Goal: Browse casually: Explore the website without a specific task or goal

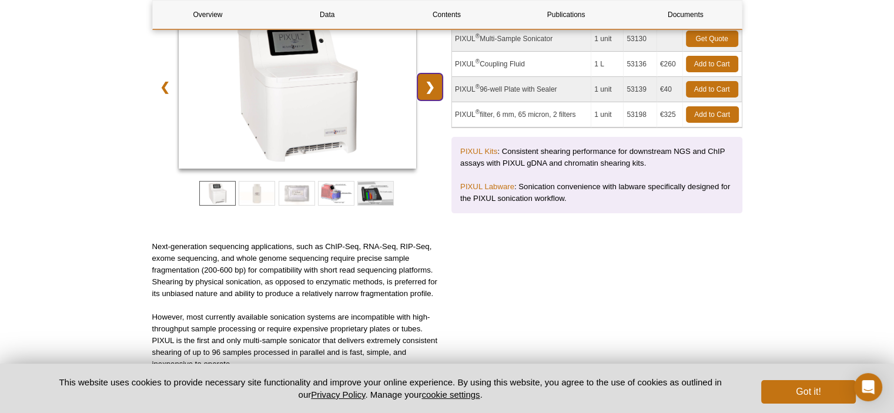
click at [430, 92] on link "❯" at bounding box center [430, 87] width 25 height 27
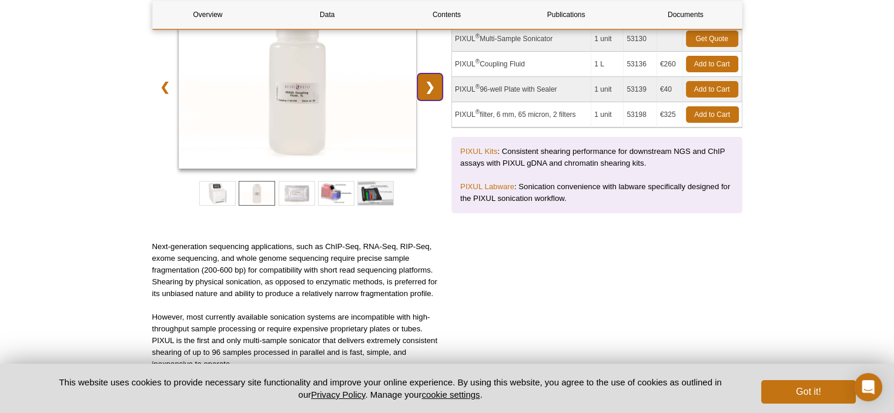
click at [430, 92] on link "❯" at bounding box center [430, 87] width 25 height 27
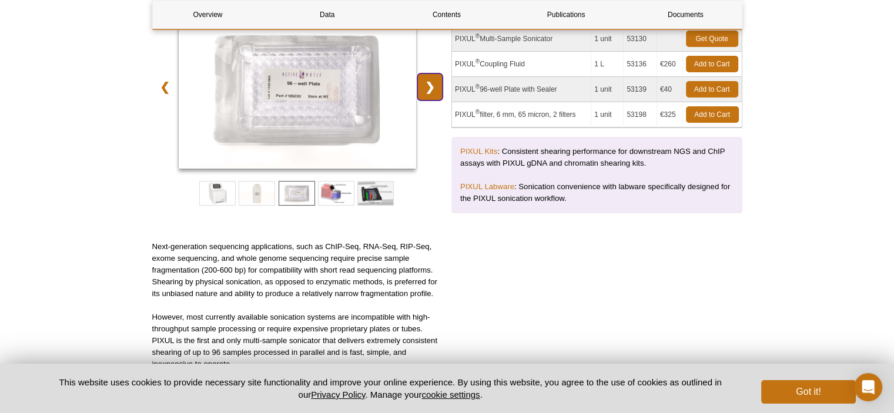
click at [430, 92] on link "❯" at bounding box center [430, 87] width 25 height 27
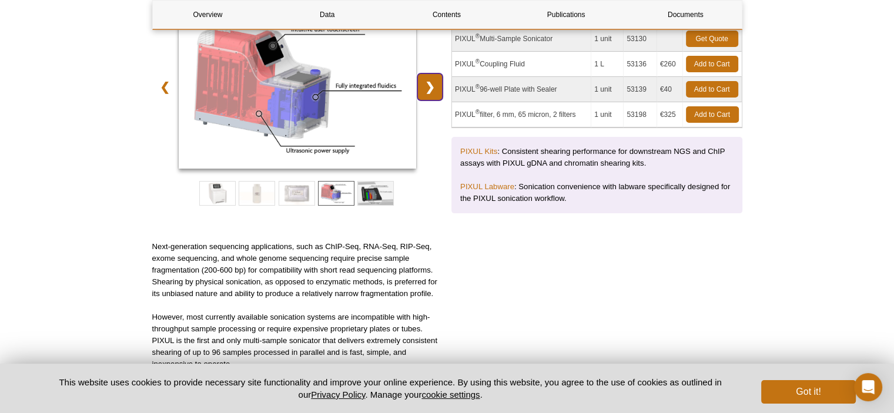
click at [430, 92] on link "❯" at bounding box center [430, 87] width 25 height 27
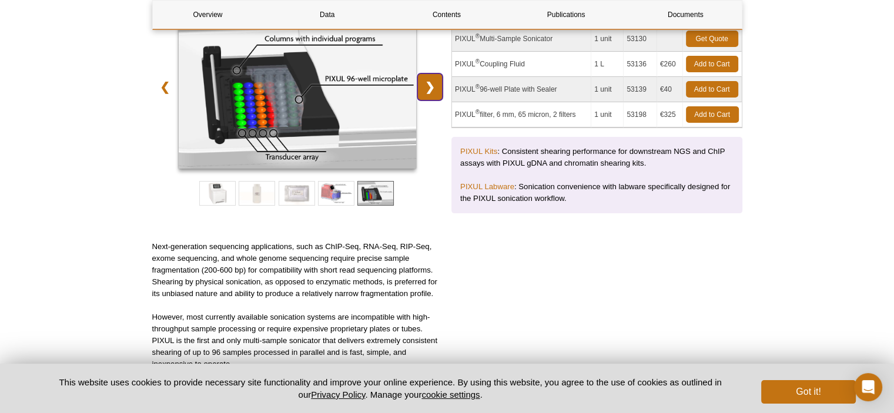
click at [430, 92] on link "❯" at bounding box center [430, 87] width 25 height 27
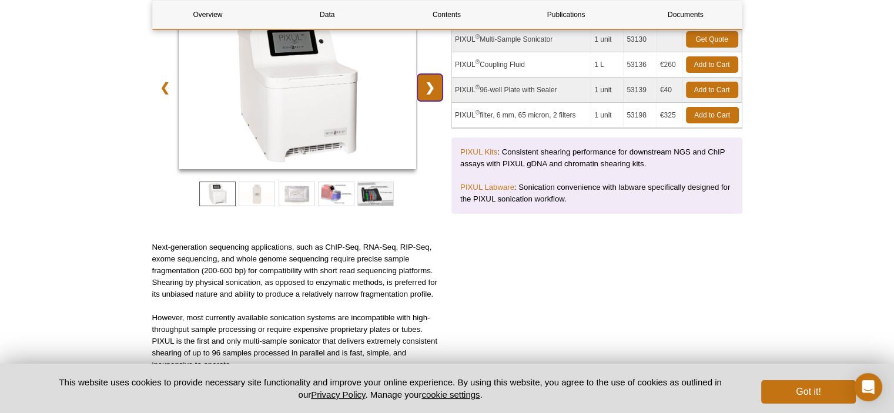
click at [430, 92] on link "❯" at bounding box center [430, 87] width 25 height 27
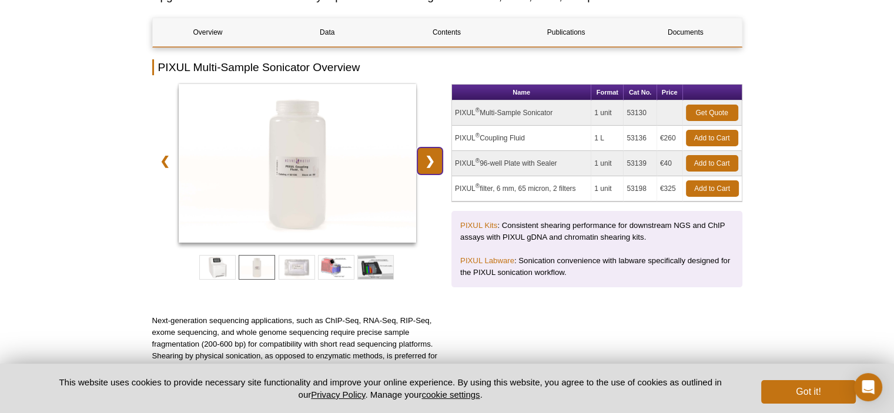
scroll to position [118, 0]
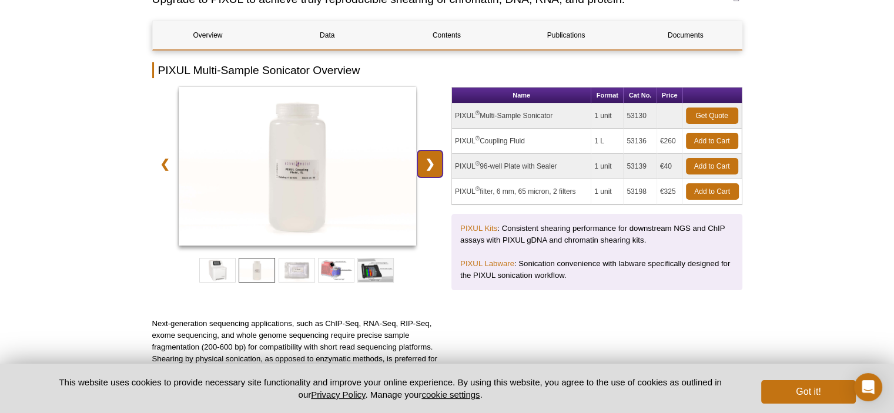
click at [430, 173] on link "❯" at bounding box center [430, 164] width 25 height 27
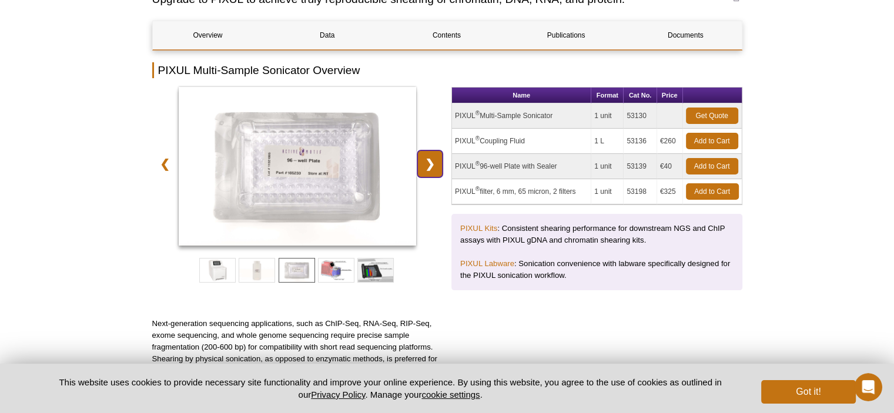
scroll to position [0, 0]
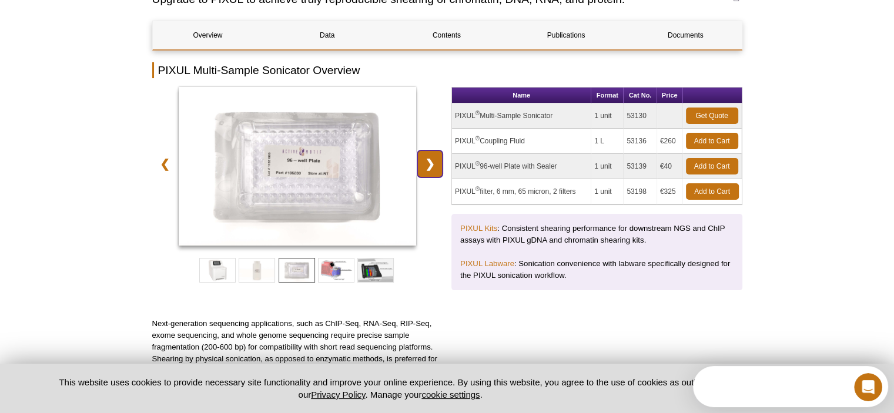
click at [430, 173] on link "❯" at bounding box center [430, 164] width 25 height 27
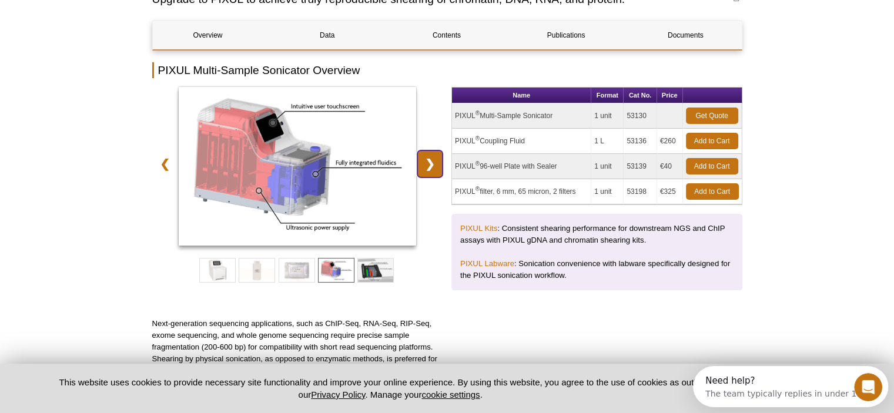
click at [430, 173] on link "❯" at bounding box center [430, 164] width 25 height 27
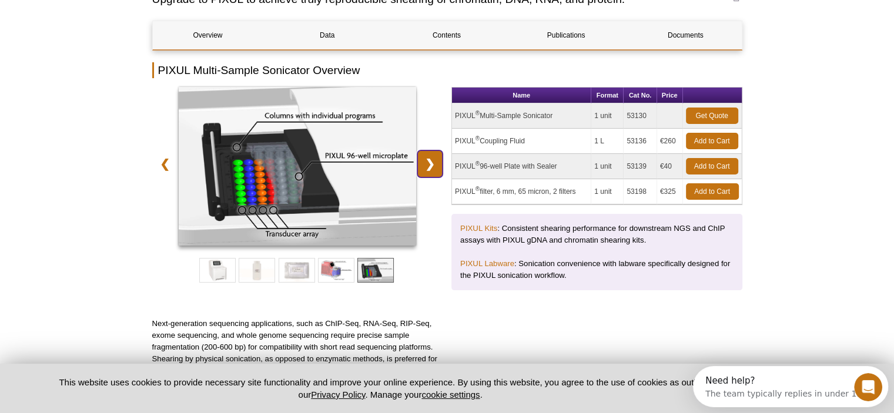
click at [430, 173] on link "❯" at bounding box center [430, 164] width 25 height 27
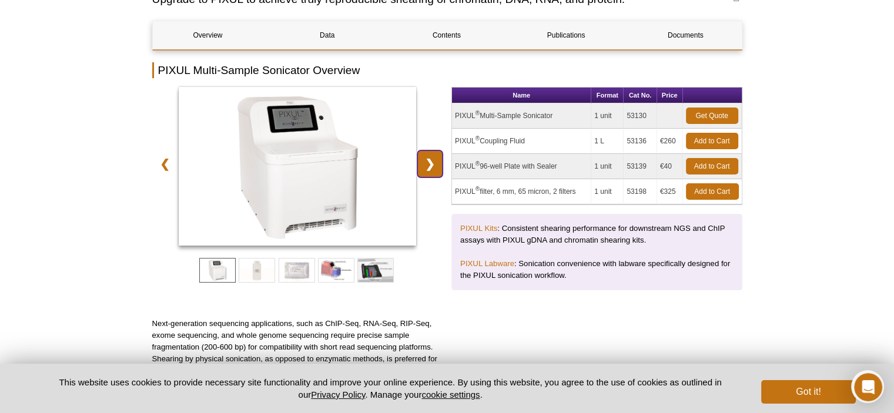
click at [430, 173] on link "❯" at bounding box center [430, 164] width 25 height 27
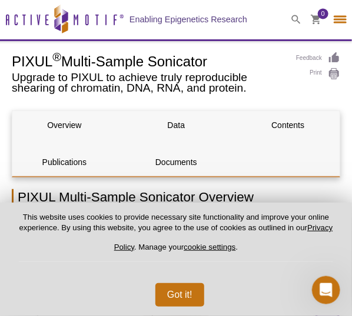
select select "[GEOGRAPHIC_DATA]"
